Goal: Information Seeking & Learning: Check status

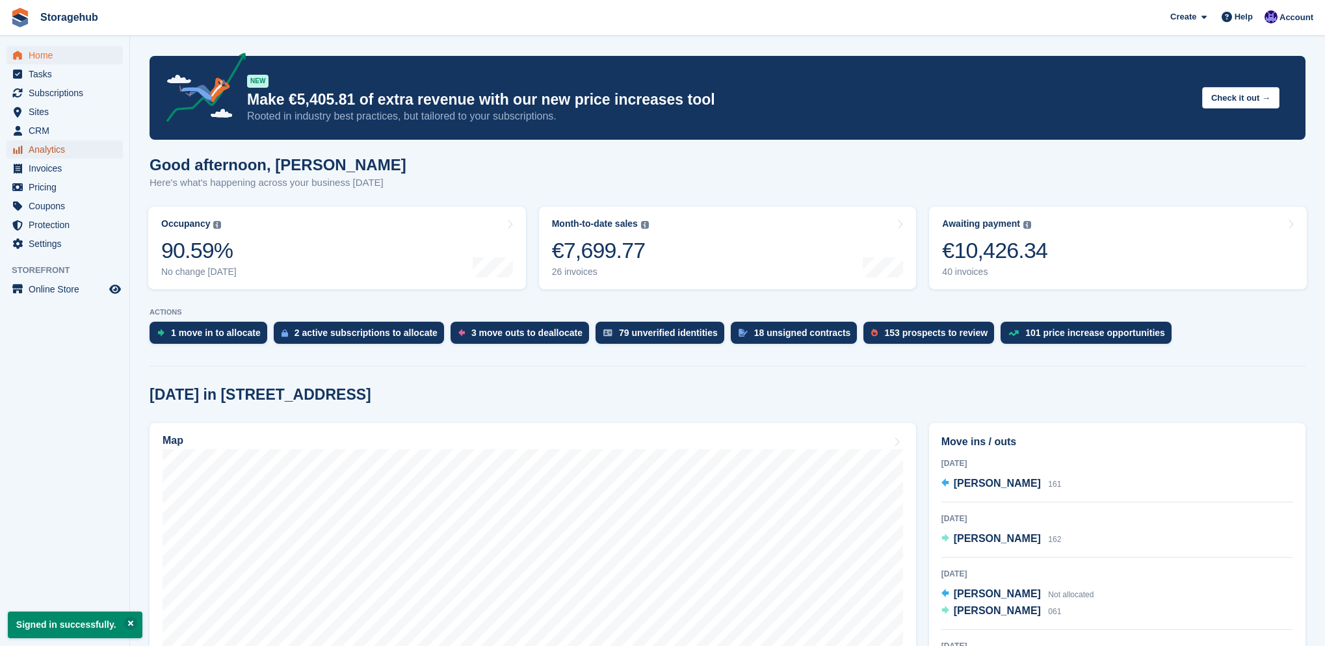
click at [60, 150] on span "Analytics" at bounding box center [68, 149] width 78 height 18
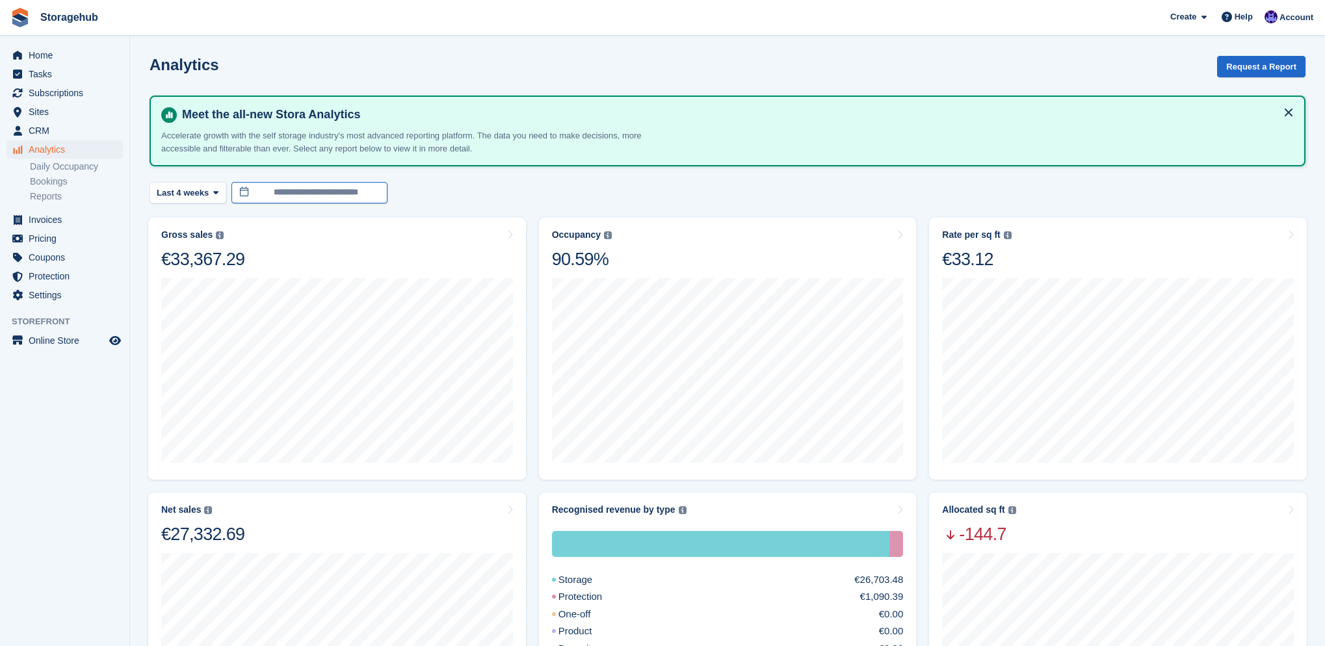
click at [296, 194] on input "**********" at bounding box center [309, 192] width 156 height 21
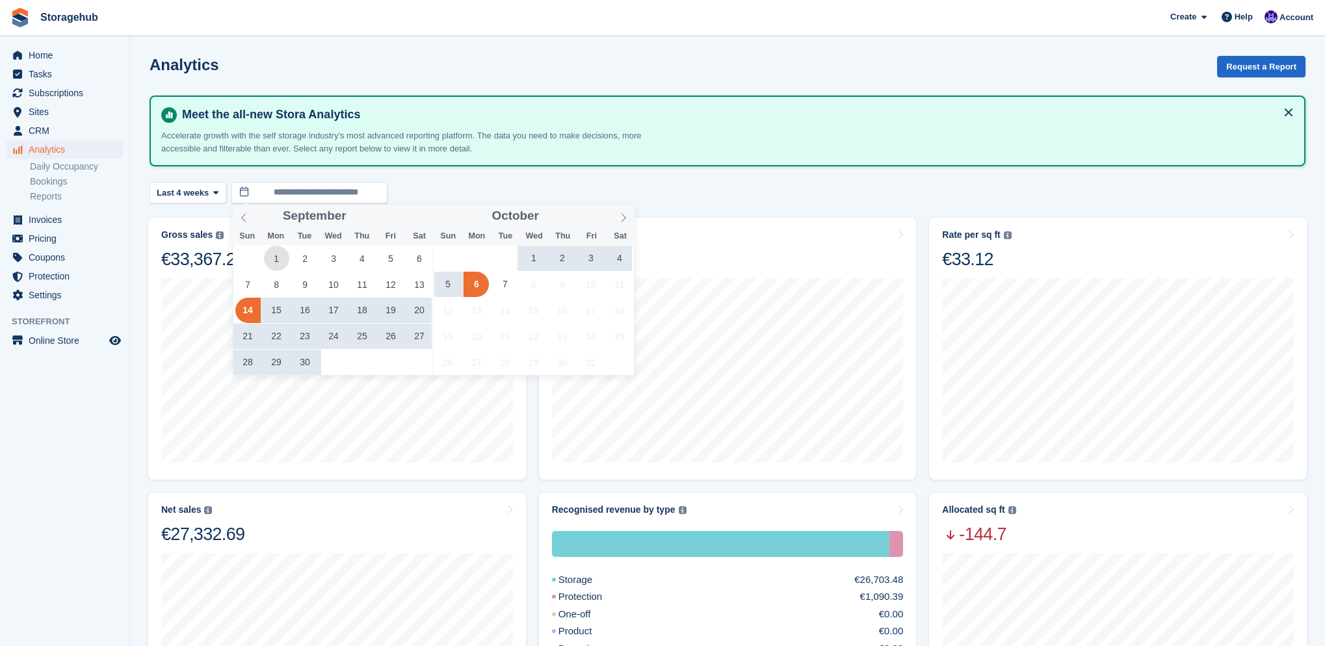
click at [275, 250] on span "1" at bounding box center [276, 258] width 25 height 25
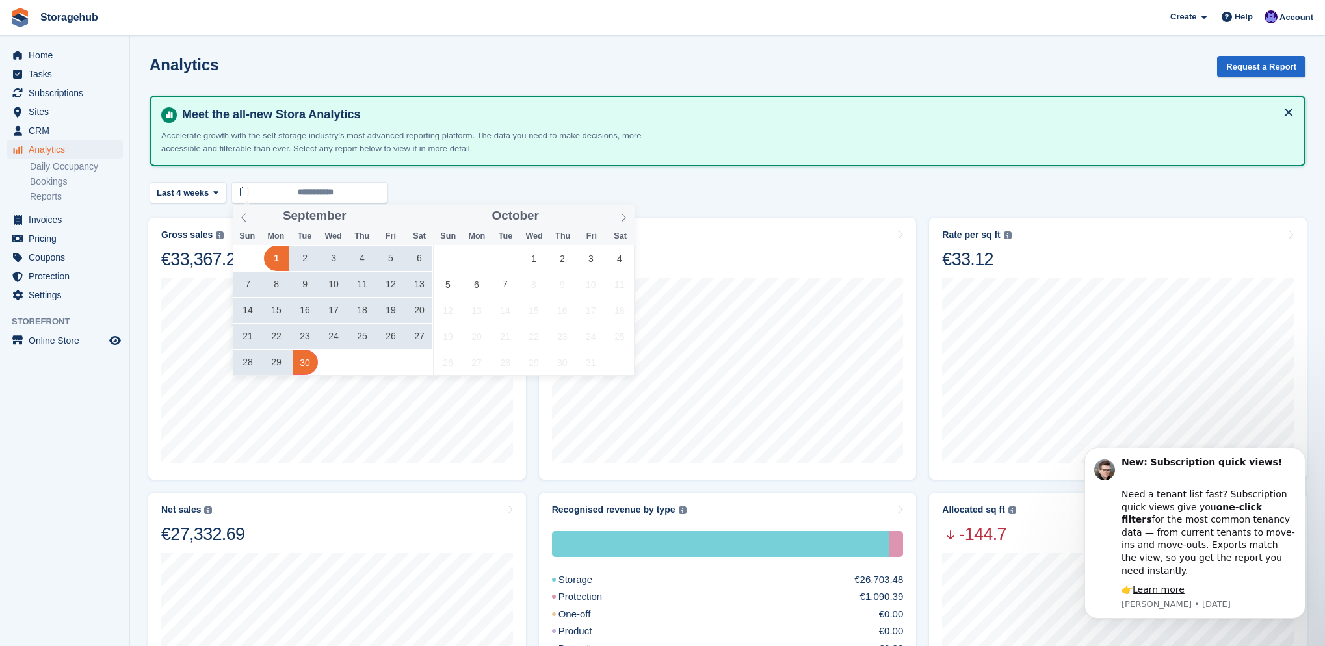
click at [305, 360] on span "30" at bounding box center [305, 362] width 25 height 25
type input "**********"
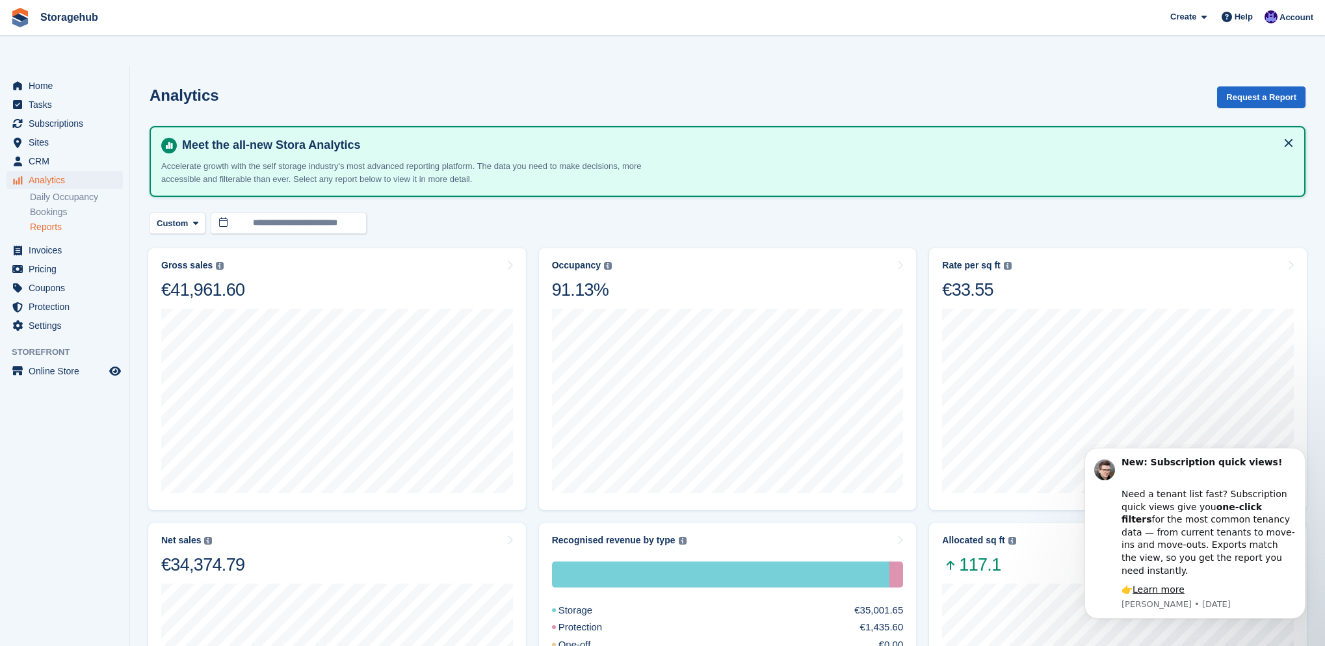
click at [48, 221] on link "Reports" at bounding box center [76, 227] width 93 height 12
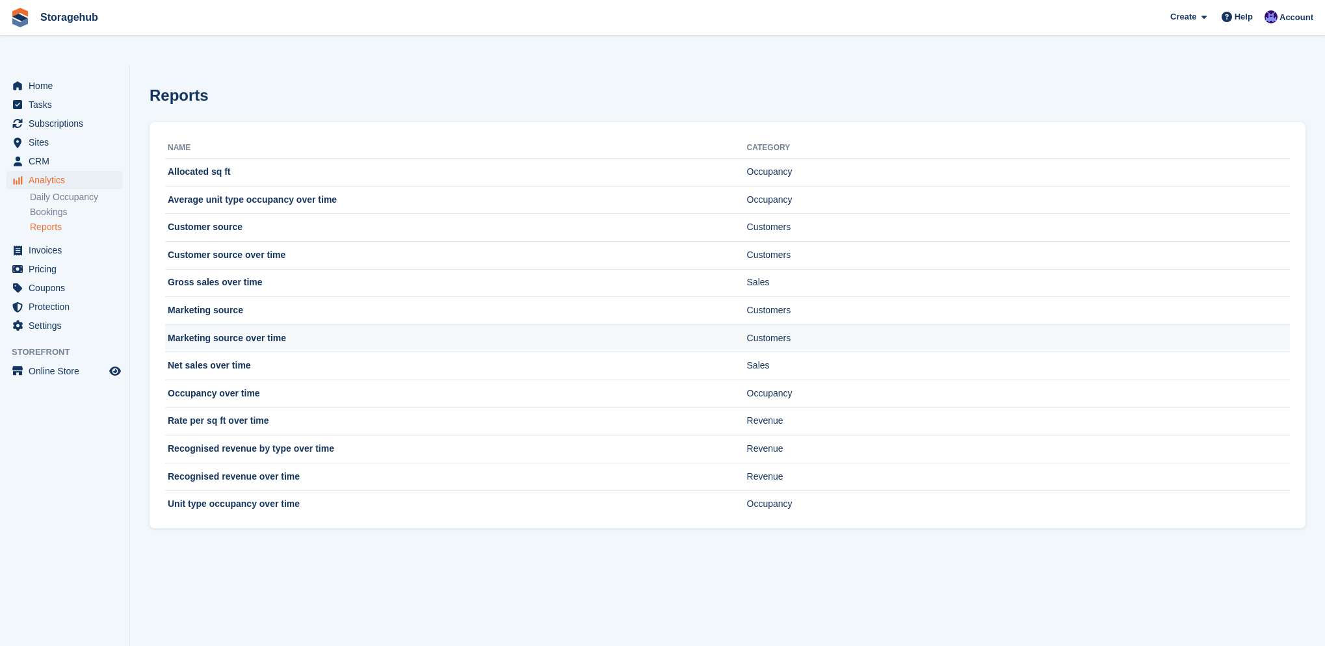
click at [241, 324] on td "Marketing source over time" at bounding box center [456, 338] width 582 height 28
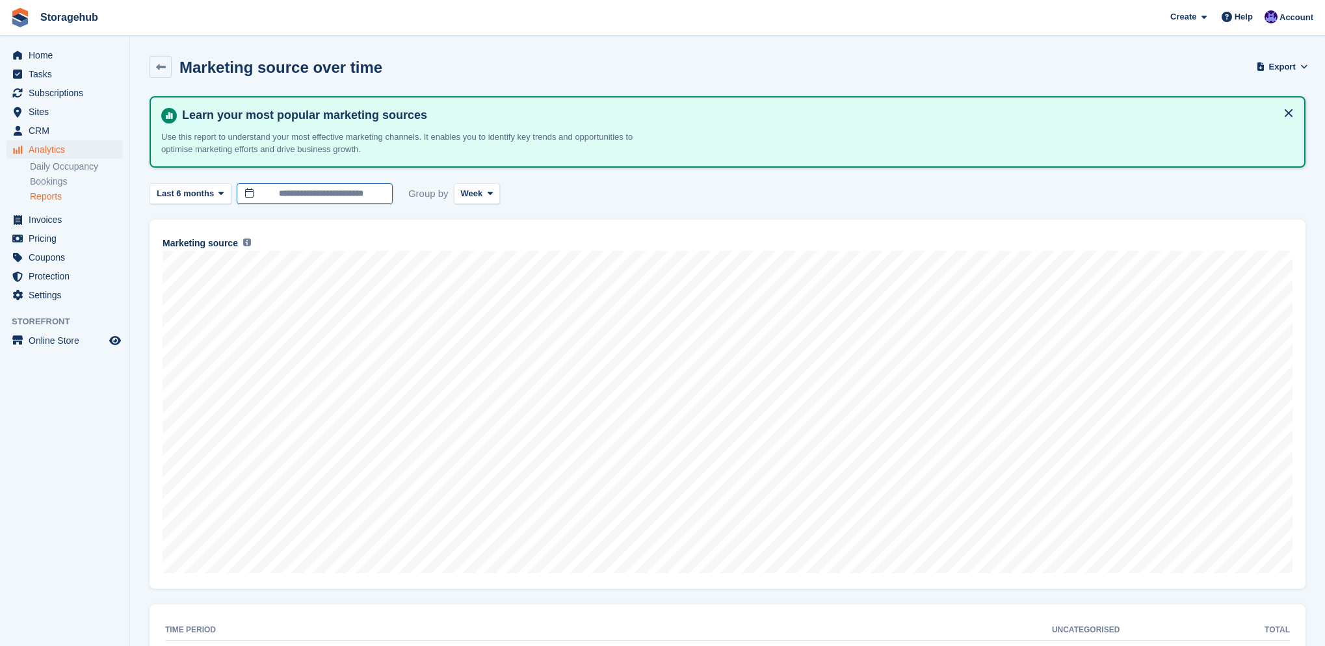
click at [306, 194] on input "**********" at bounding box center [315, 193] width 156 height 21
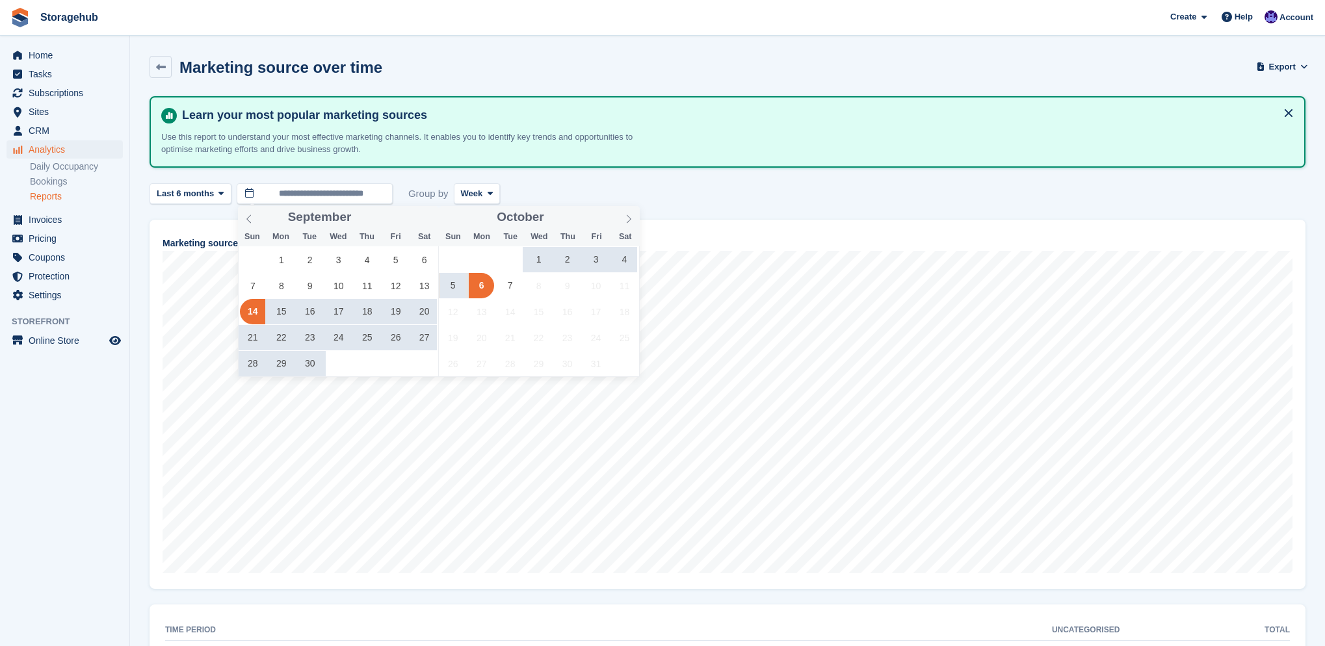
click at [254, 224] on span at bounding box center [249, 217] width 22 height 22
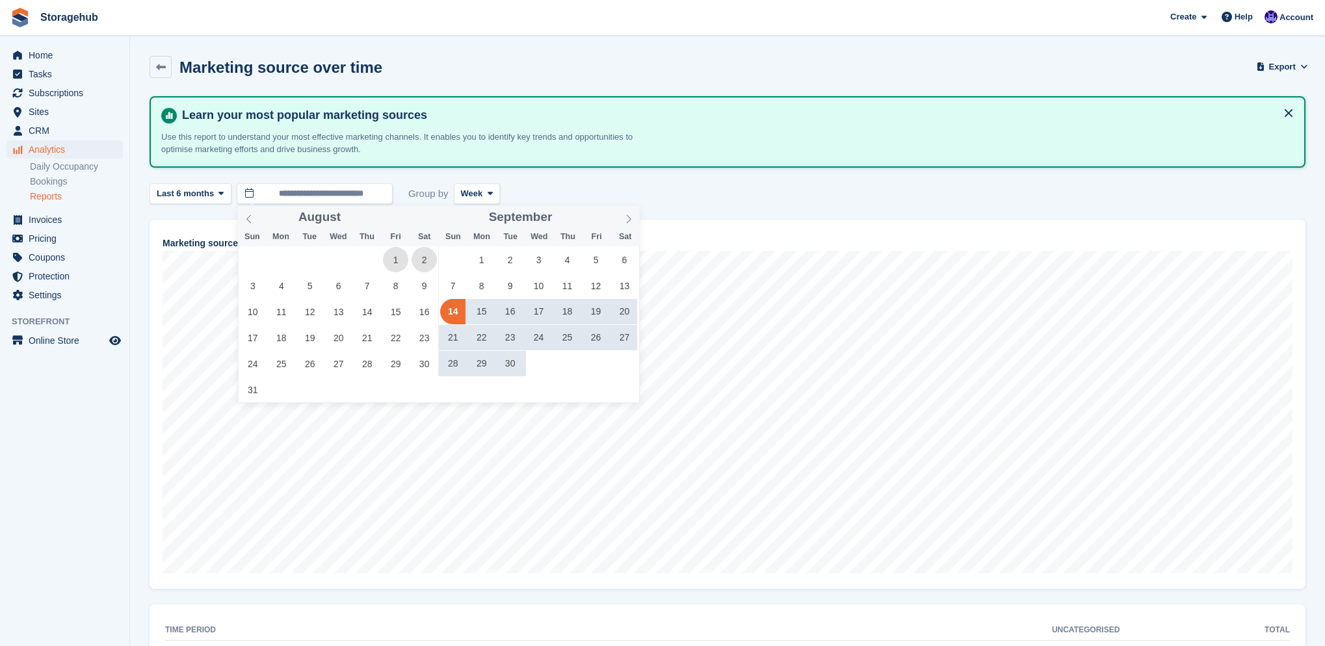
drag, startPoint x: 414, startPoint y: 262, endPoint x: 408, endPoint y: 261, distance: 6.5
click at [408, 261] on div "27 28 29 30 31 1 2 3 4 5 6 7 8 9 10 11 12 13 14 15 16 17 18 19 20 21 22 23 24 2…" at bounding box center [339, 324] width 200 height 156
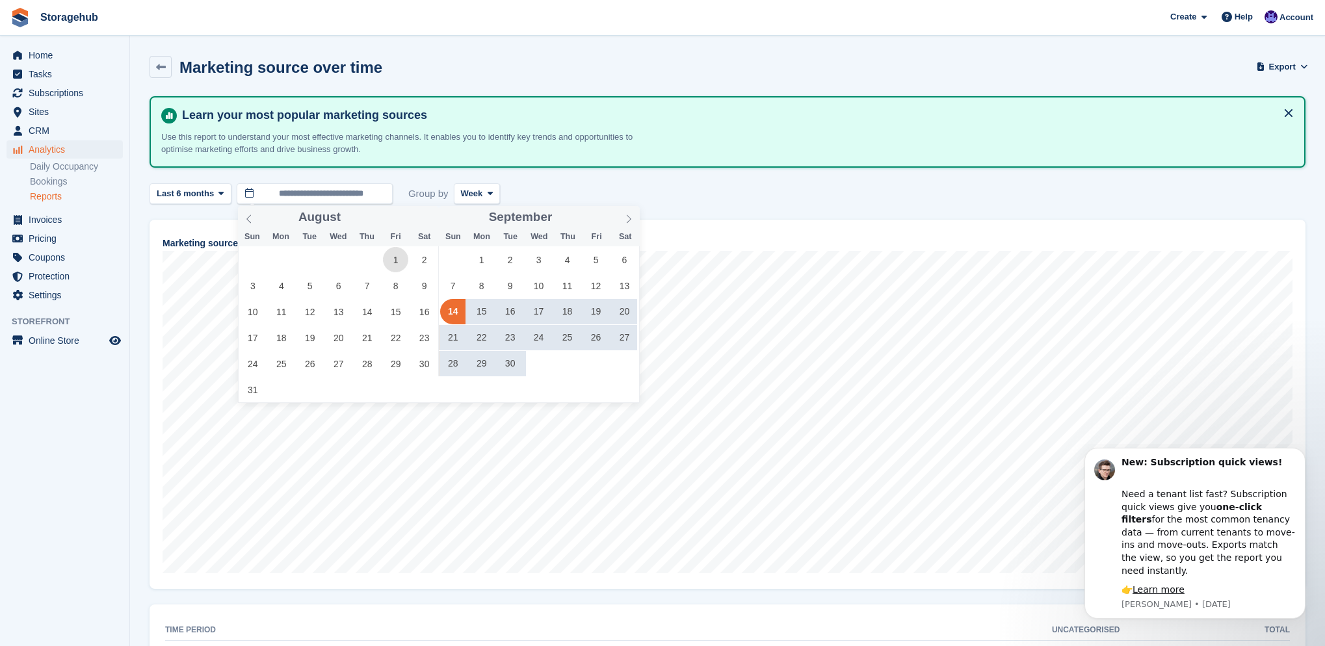
click at [399, 259] on span "1" at bounding box center [395, 259] width 25 height 25
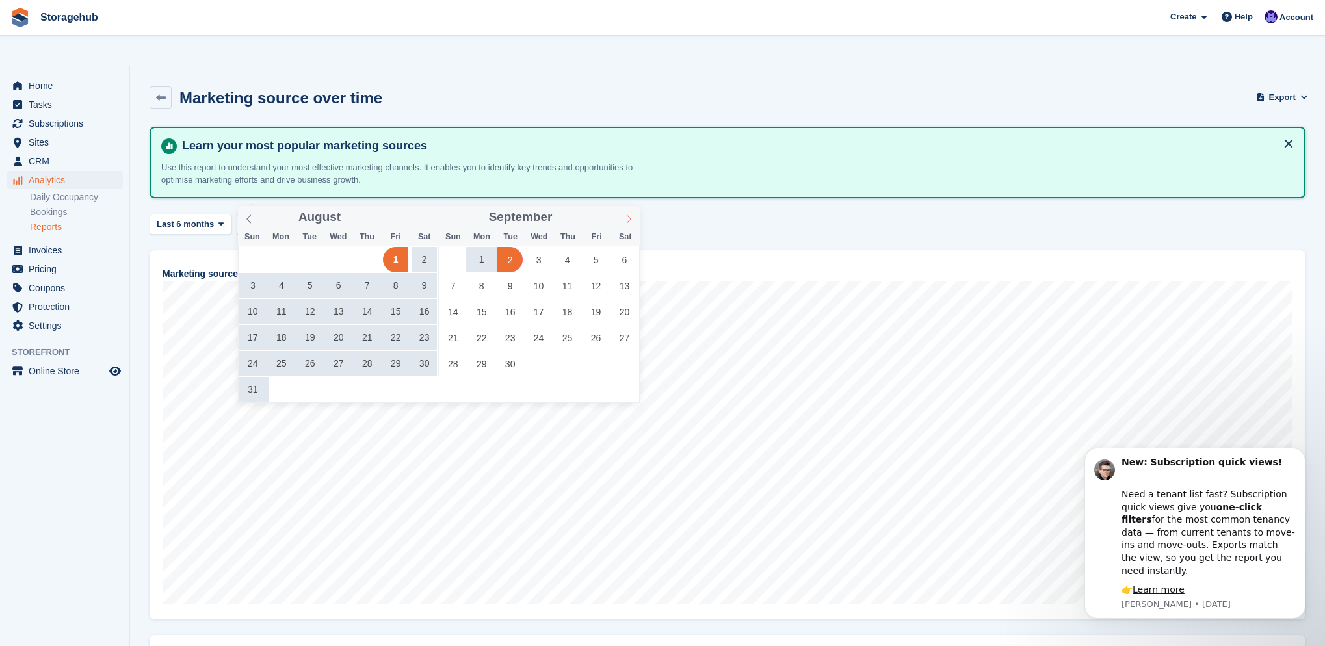
click at [636, 217] on span at bounding box center [629, 217] width 22 height 22
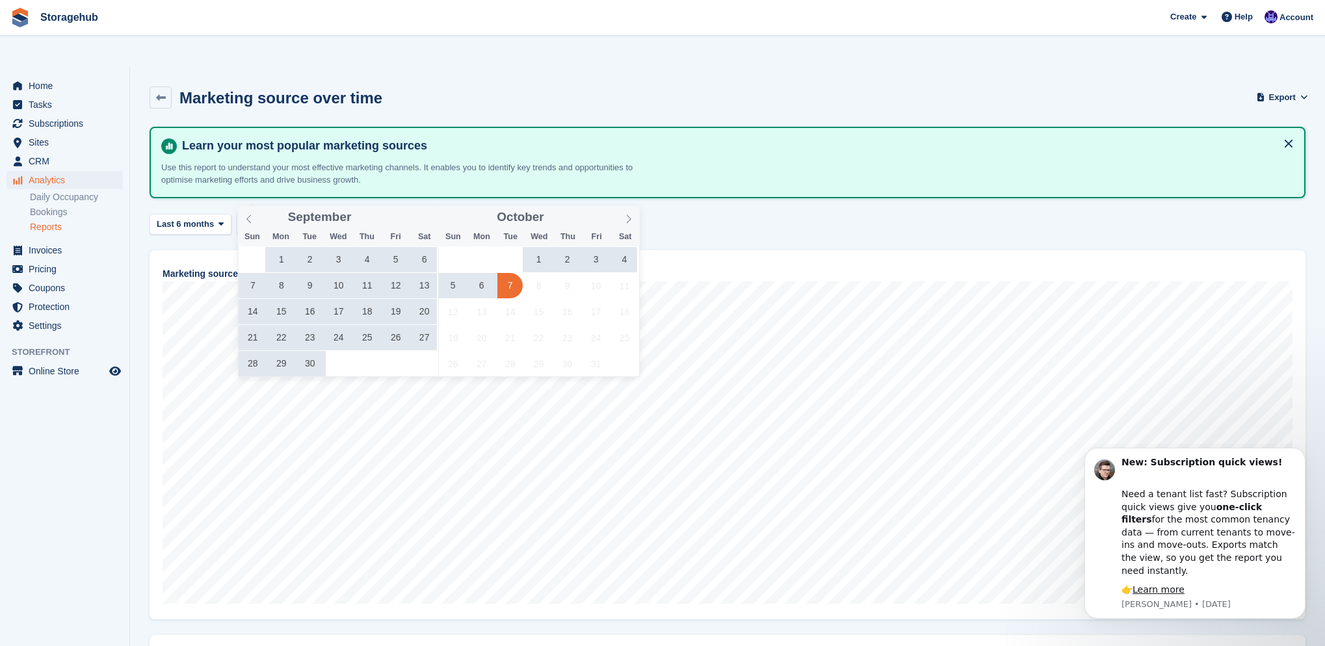
click at [513, 281] on span "7" at bounding box center [509, 285] width 25 height 25
type input "**********"
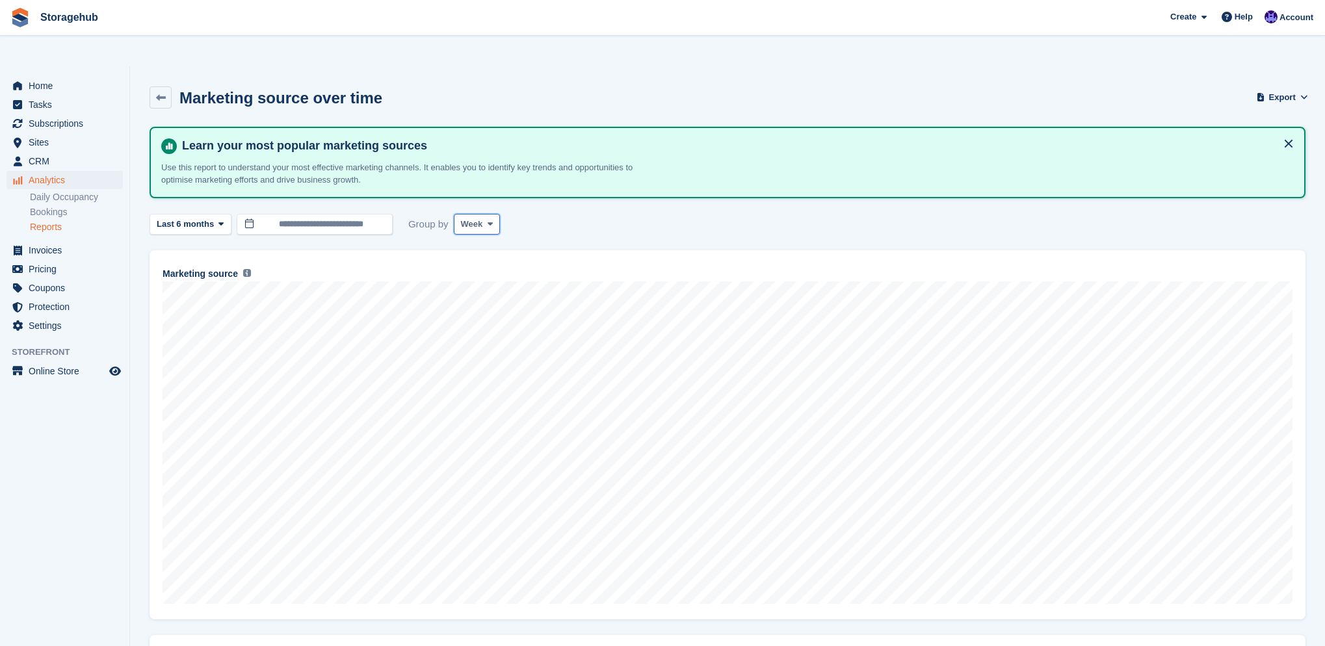
click at [486, 214] on button "Week" at bounding box center [477, 224] width 46 height 21
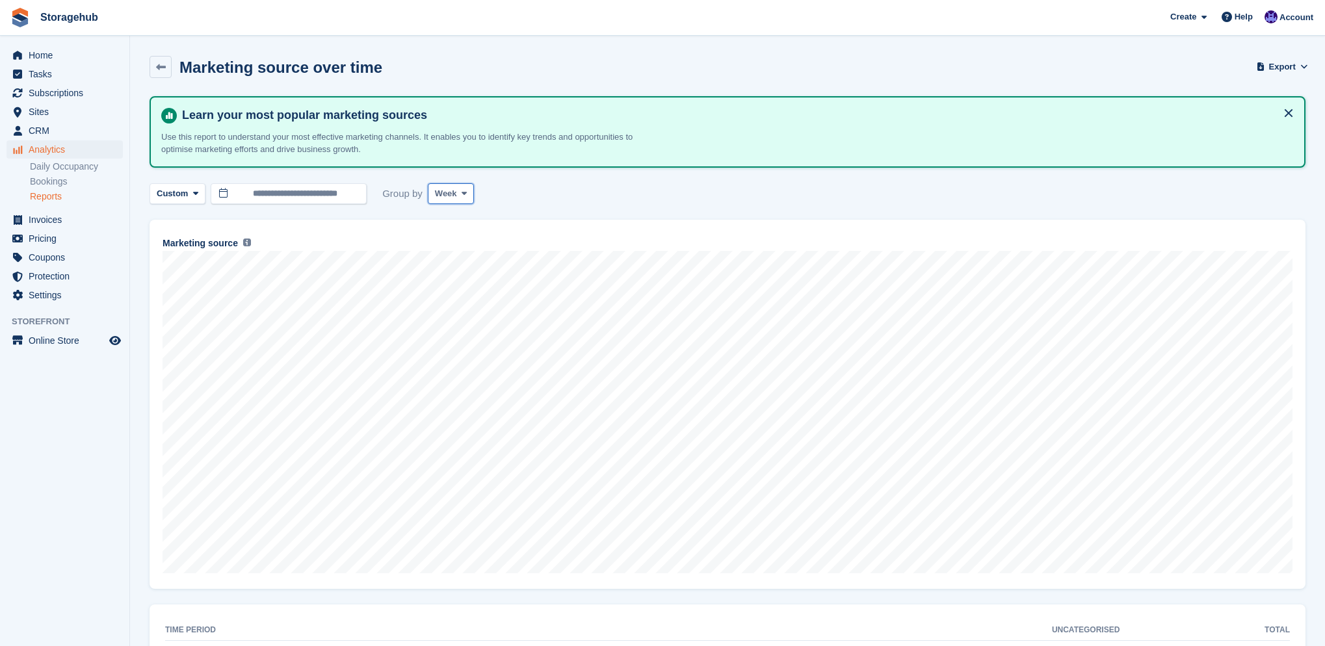
drag, startPoint x: 471, startPoint y: 187, endPoint x: 472, endPoint y: 194, distance: 7.2
click at [471, 192] on button "Week" at bounding box center [451, 193] width 46 height 21
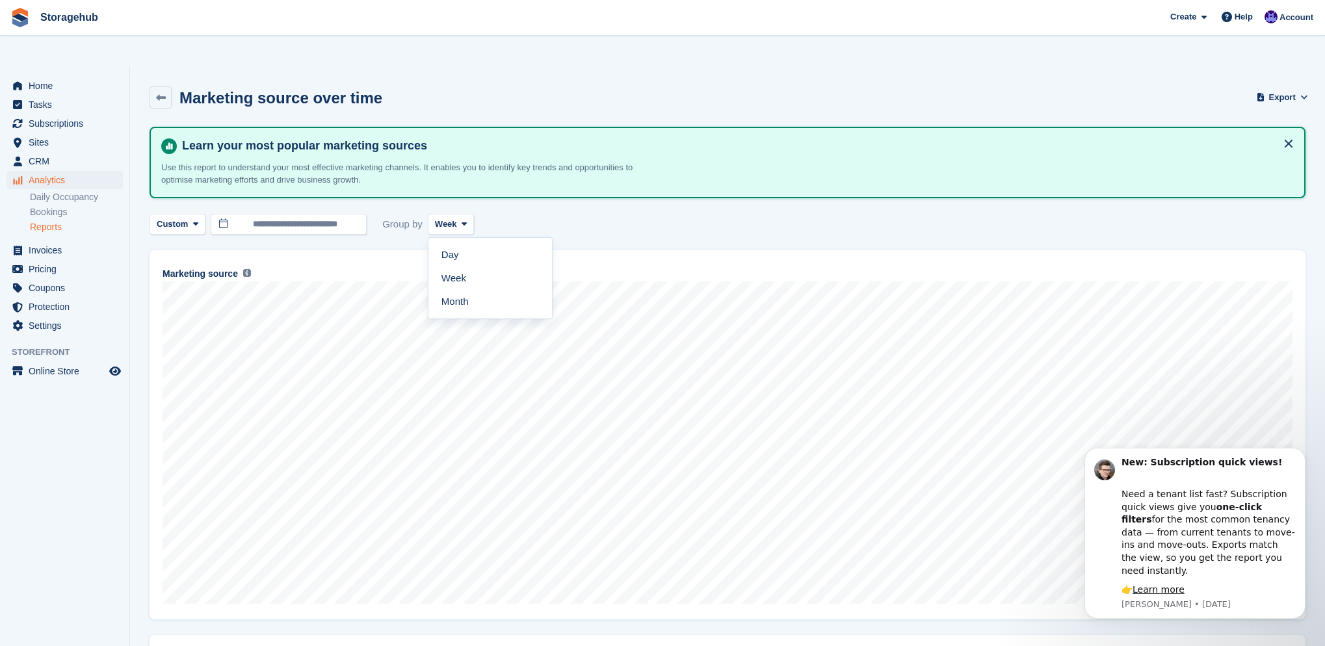
click at [451, 290] on link "Month" at bounding box center [490, 301] width 113 height 23
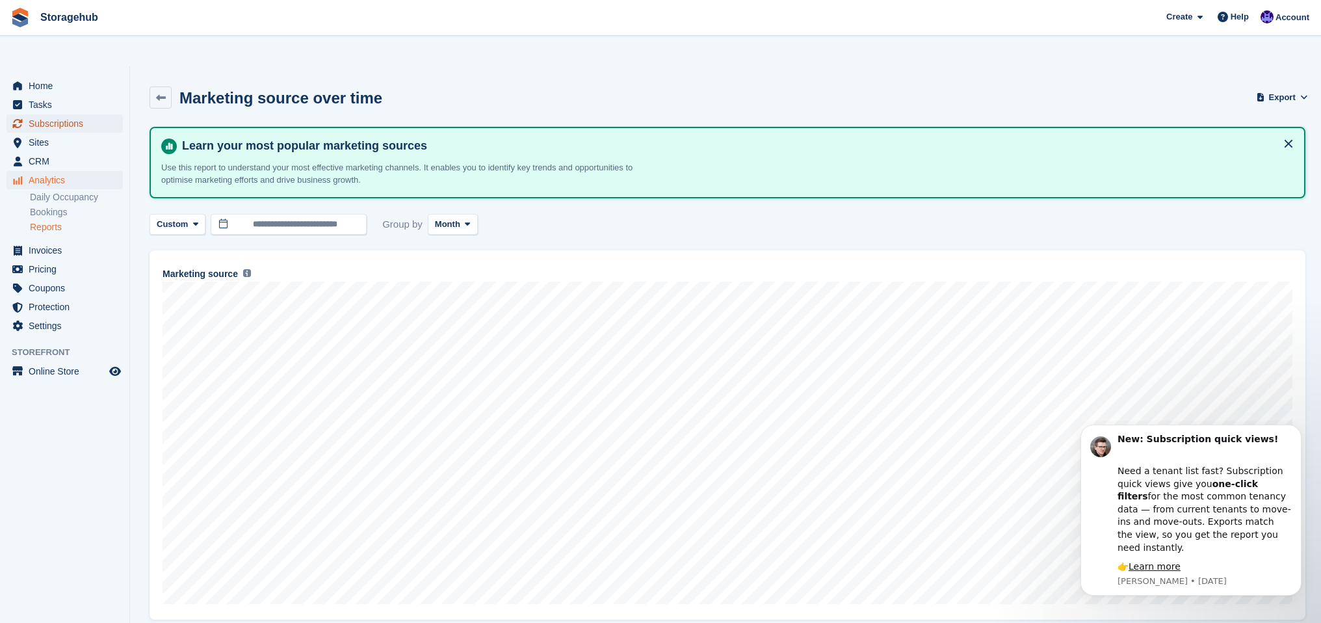
click at [61, 114] on span "Subscriptions" at bounding box center [68, 123] width 78 height 18
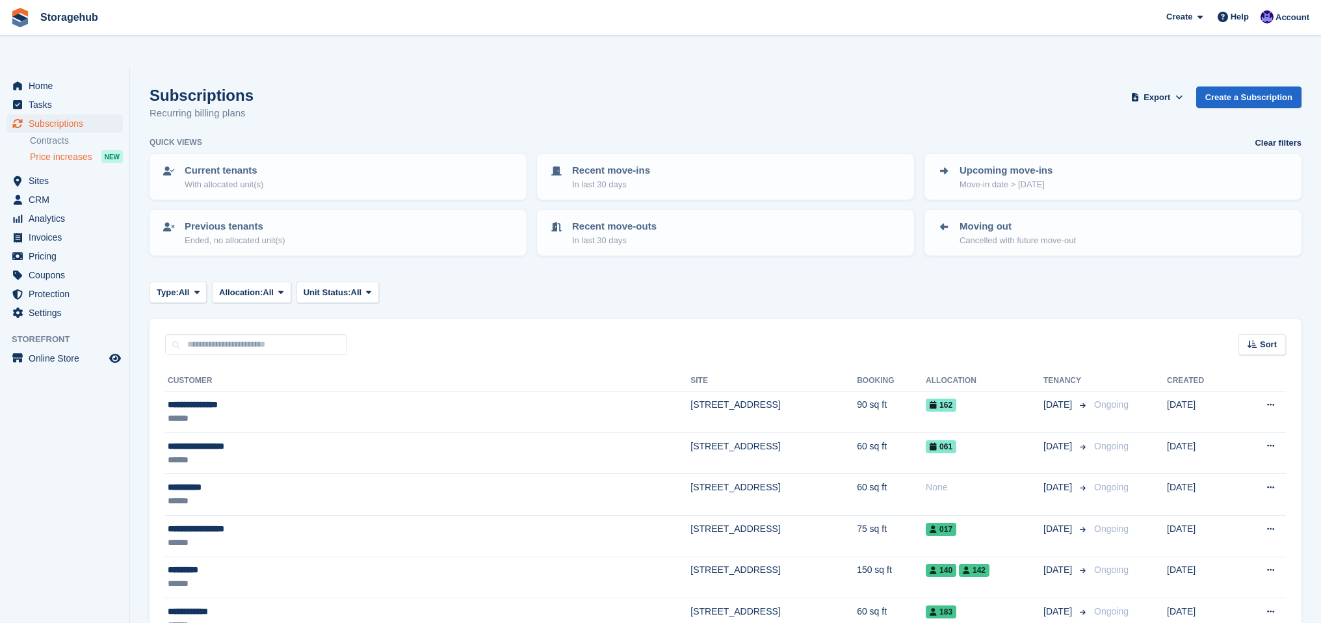
click at [57, 151] on span "Price increases" at bounding box center [61, 157] width 62 height 12
